Goal: Task Accomplishment & Management: Use online tool/utility

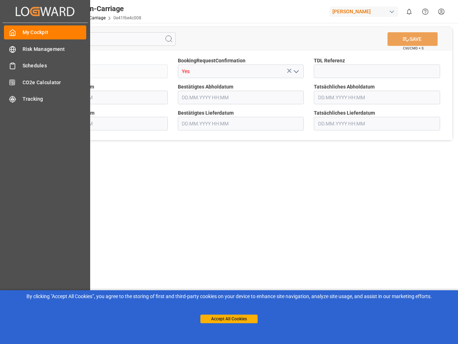
type input "[DATE] 00:00"
click at [229, 172] on main "SAVE Ctrl/CMD + S Sendung QKA25-010963 BookingRequestConfirmation Yes TDL Refer…" at bounding box center [241, 181] width 432 height 317
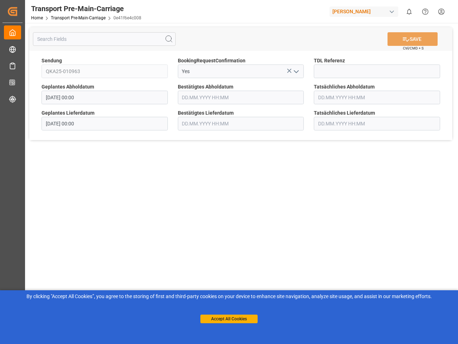
click at [18, 11] on icon "Created by potrace 1.15, written by [PERSON_NAME] [DATE]-[DATE]" at bounding box center [12, 11] width 11 height 11
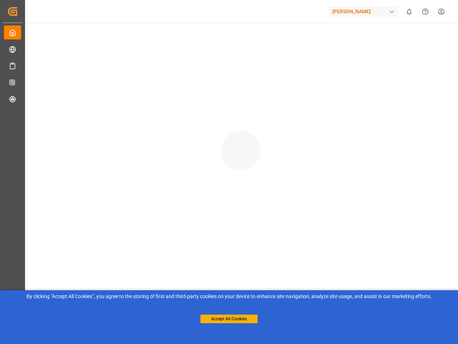
click at [365, 11] on div "[PERSON_NAME]" at bounding box center [364, 11] width 69 height 10
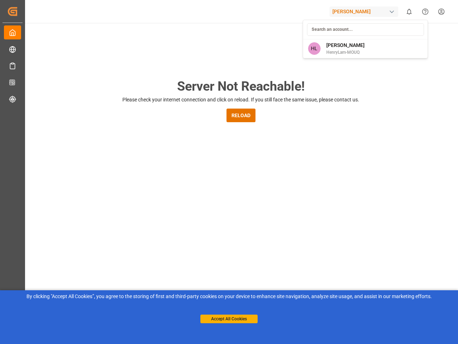
click at [409, 11] on html "Created by potrace 1.15, written by [PERSON_NAME] [DATE]-[DATE] Created by potr…" at bounding box center [229, 172] width 458 height 344
click at [425, 11] on icon "Help Center" at bounding box center [426, 12] width 8 height 8
click at [169, 39] on div "Server Not Reachable! Please check your internet connection and click on reload…" at bounding box center [241, 274] width 434 height 502
click at [413, 39] on div "Server Not Reachable! Please check your internet connection and click on reload…" at bounding box center [241, 274] width 434 height 502
click at [289, 71] on div "Server Not Reachable! Please check your internet connection and click on reload…" at bounding box center [241, 274] width 434 height 502
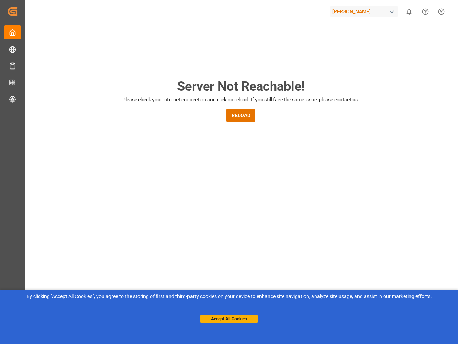
click at [296, 71] on div "Server Not Reachable! Please check your internet connection and click on reload…" at bounding box center [241, 274] width 434 height 502
click at [229, 319] on button "Accept All Cookies" at bounding box center [228, 318] width 57 height 9
